Goal: Task Accomplishment & Management: Complete application form

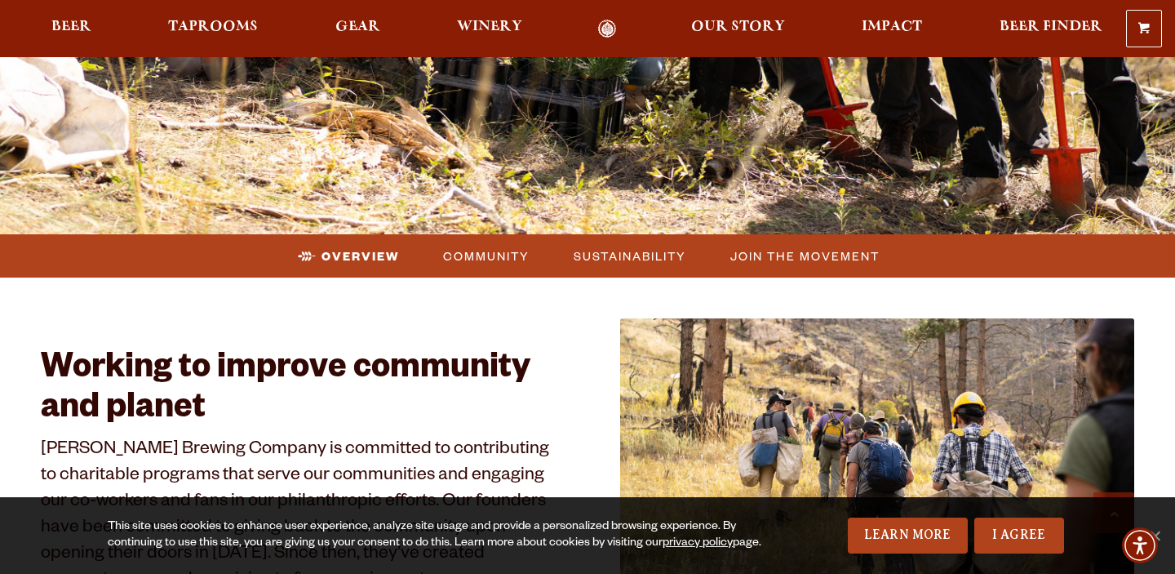
scroll to position [550, 0]
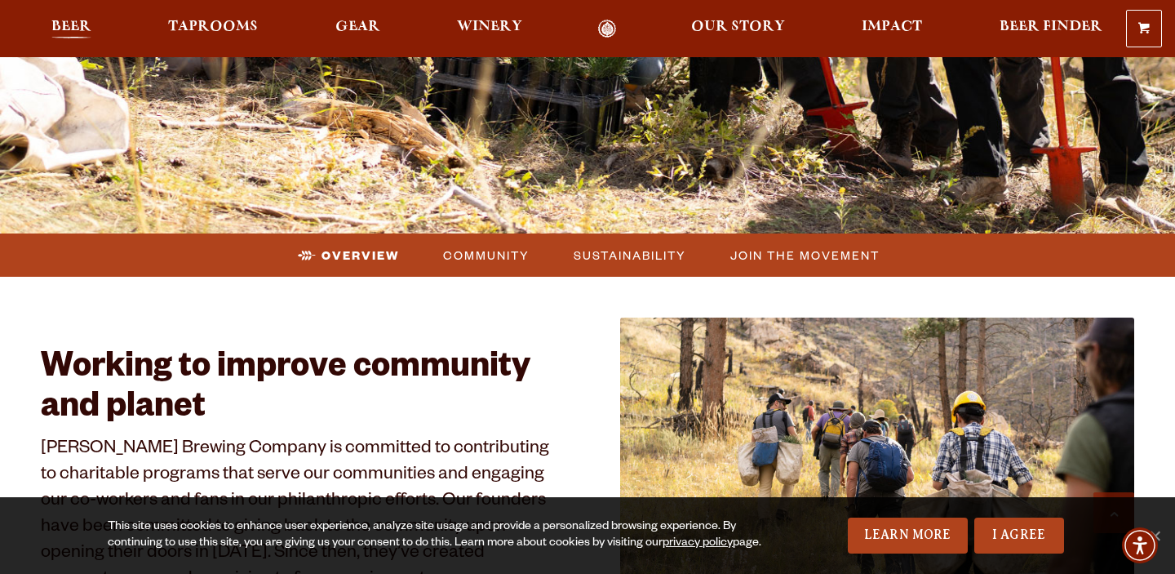
click at [65, 25] on span "Beer" at bounding box center [71, 26] width 40 height 13
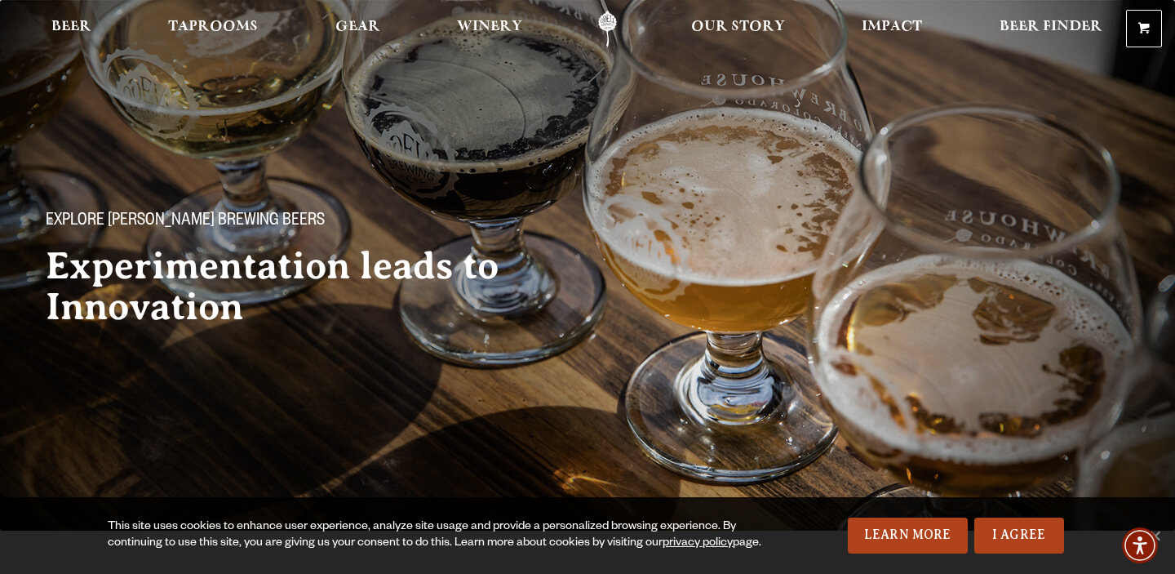
click at [618, 29] on link "Odell Home" at bounding box center [607, 29] width 61 height 37
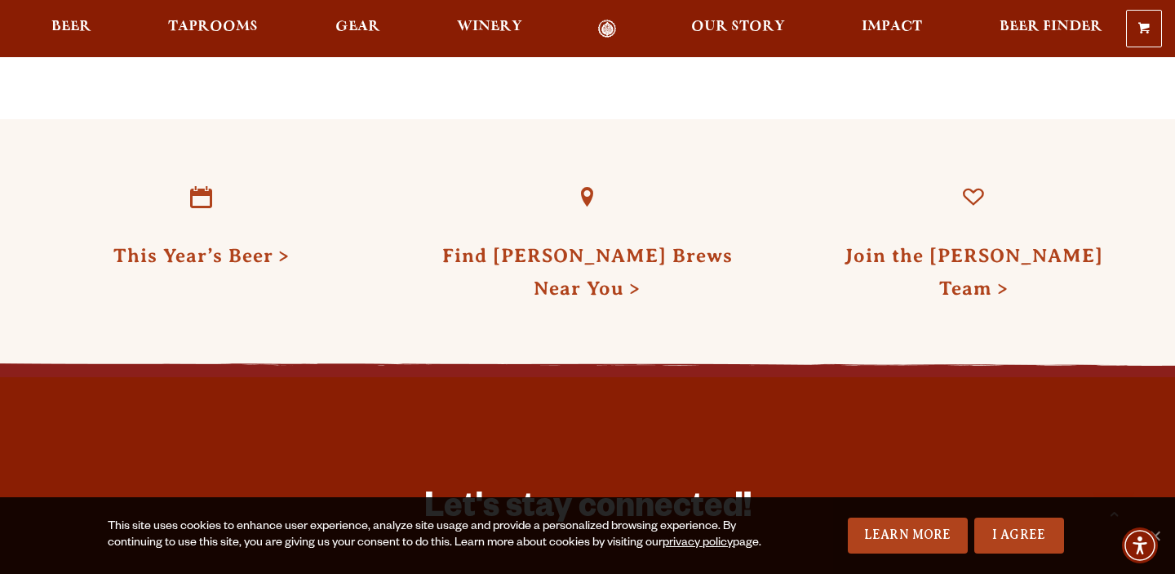
scroll to position [4047, 0]
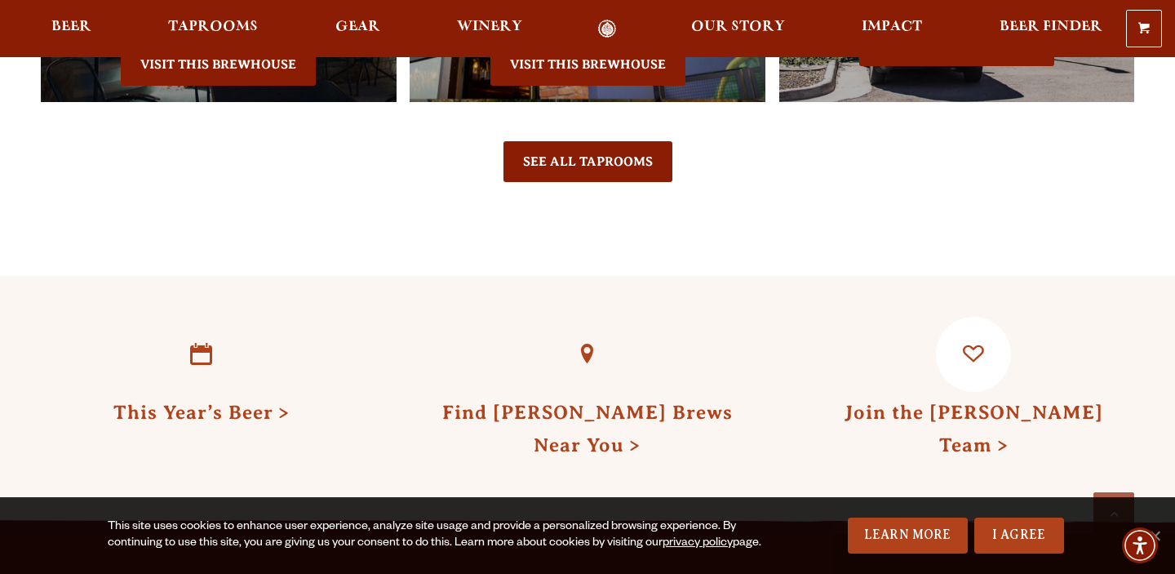
click at [933, 401] on link "Join the Odell Team" at bounding box center [973, 428] width 259 height 54
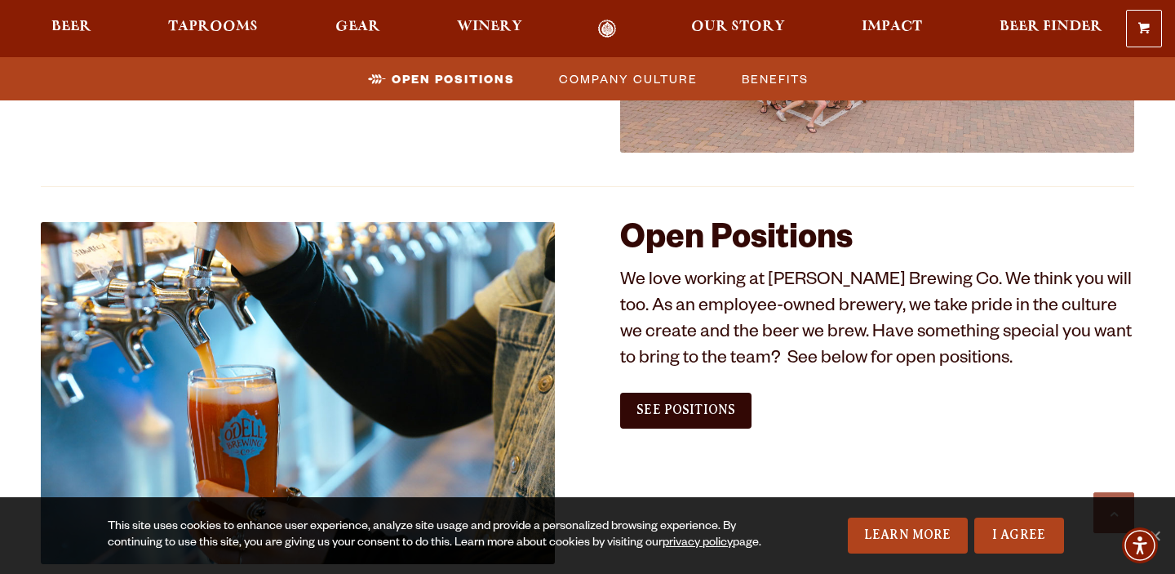
scroll to position [847, 0]
click at [694, 413] on span "See Positions" at bounding box center [685, 410] width 99 height 15
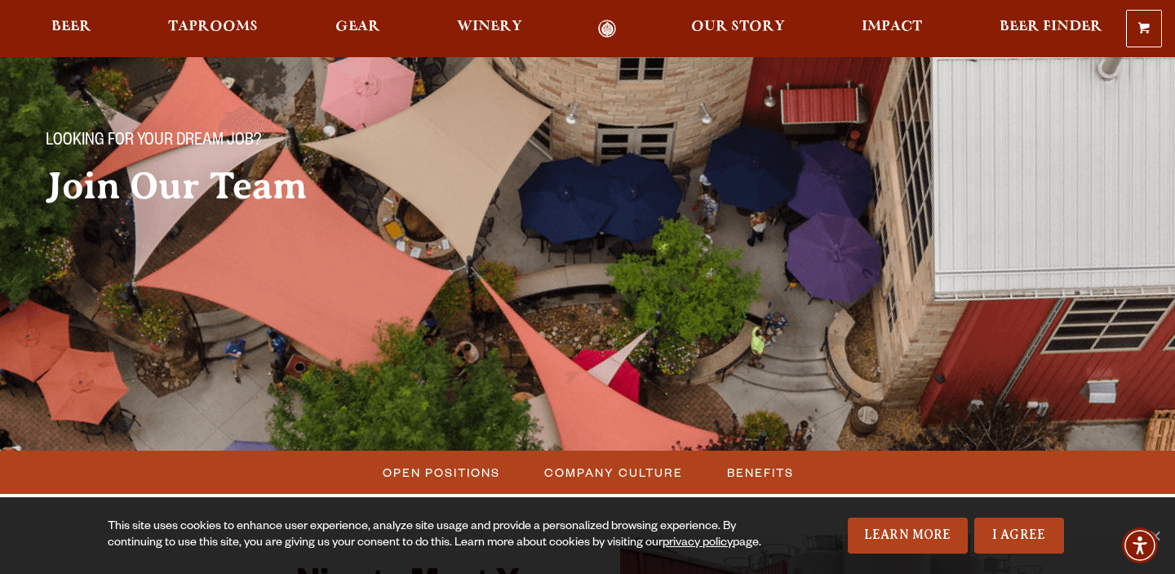
scroll to position [0, 0]
